Goal: Transaction & Acquisition: Subscribe to service/newsletter

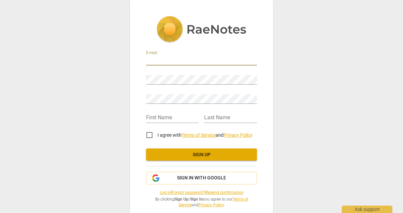
click at [189, 63] on input "email" at bounding box center [201, 61] width 111 height 10
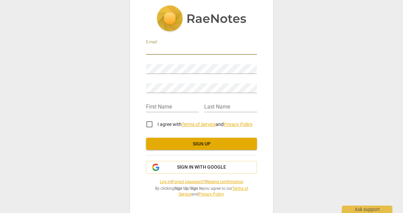
scroll to position [10, 0]
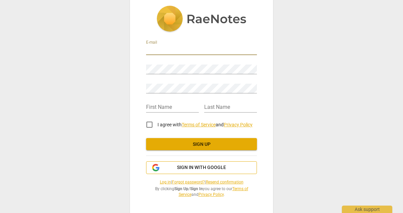
click at [204, 169] on span "Sign in with Google" at bounding box center [201, 167] width 49 height 7
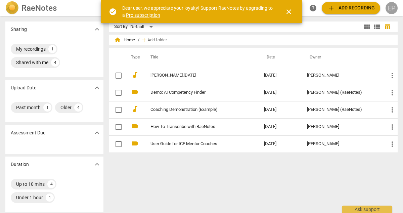
click at [393, 8] on div "EP" at bounding box center [392, 8] width 12 height 12
